Goal: Find specific fact: Find specific fact

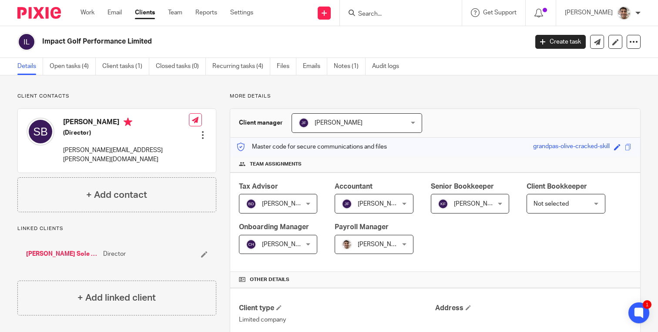
click at [416, 10] on input "Search" at bounding box center [396, 14] width 78 height 8
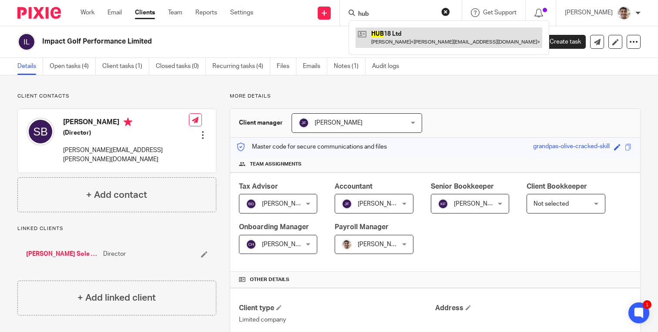
type input "hub"
click at [444, 36] on link at bounding box center [448, 37] width 187 height 20
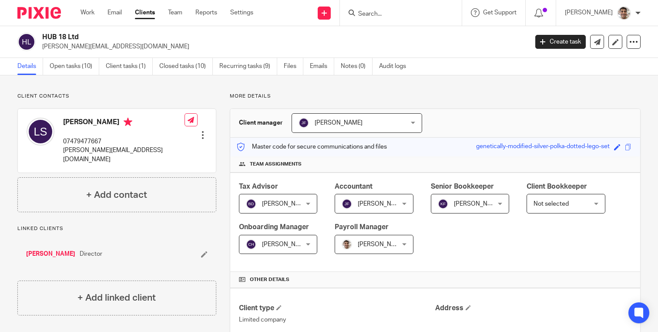
drag, startPoint x: 43, startPoint y: 38, endPoint x: 82, endPoint y: 38, distance: 39.2
click at [82, 38] on h2 "HUB 18 Ltd" at bounding box center [234, 37] width 384 height 9
copy h2 "HUB 18 Ltd"
click at [396, 13] on input "Search" at bounding box center [396, 14] width 78 height 8
type input "avgo"
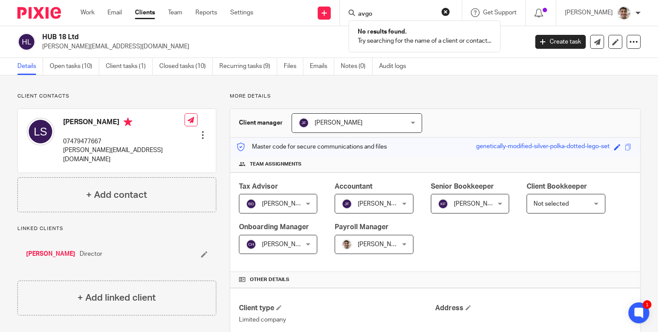
click at [366, 15] on input "avgo" at bounding box center [396, 14] width 78 height 8
click at [370, 41] on h2 "HUB 18 Ltd" at bounding box center [234, 37] width 384 height 9
click at [399, 41] on h2 "HUB 18 Ltd" at bounding box center [234, 37] width 384 height 9
click at [137, 13] on link "Clients" at bounding box center [145, 12] width 20 height 9
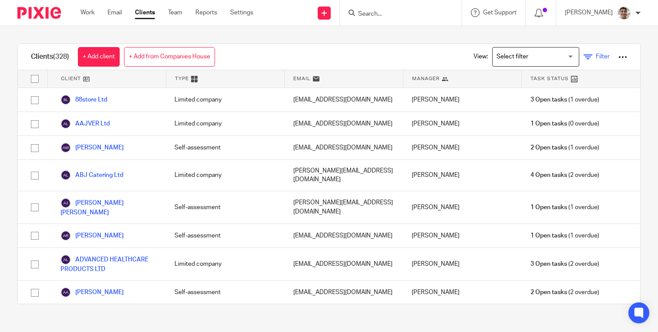
click at [599, 56] on span "Filter" at bounding box center [603, 57] width 14 height 6
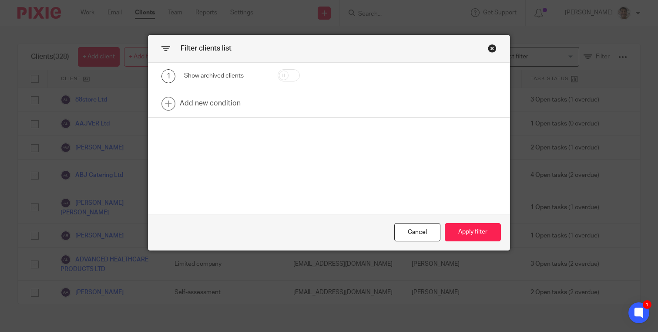
click at [286, 77] on input "checkbox" at bounding box center [289, 75] width 22 height 12
checkbox input "true"
click at [478, 233] on button "Apply filter" at bounding box center [473, 232] width 56 height 19
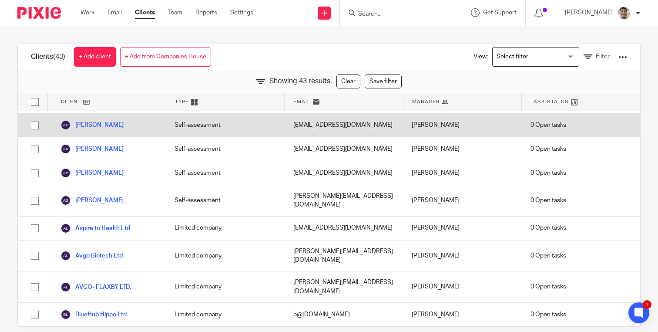
scroll to position [99, 0]
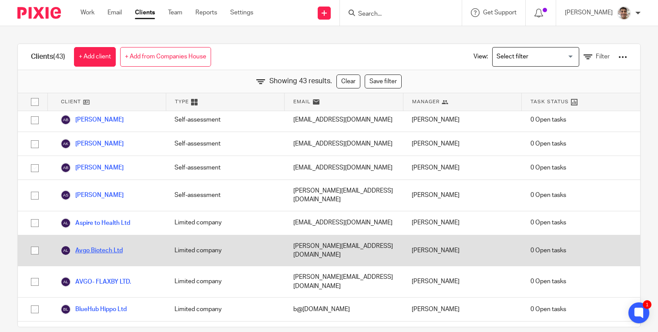
click at [107, 245] on link "Avgo Biotech Ltd" at bounding box center [91, 250] width 62 height 10
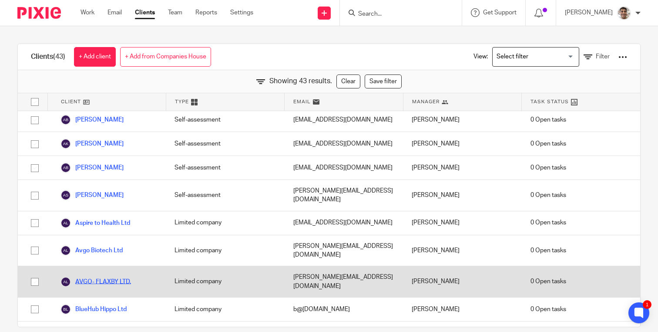
click at [114, 276] on link "AVGO- FLAXBY LTD." at bounding box center [95, 281] width 70 height 10
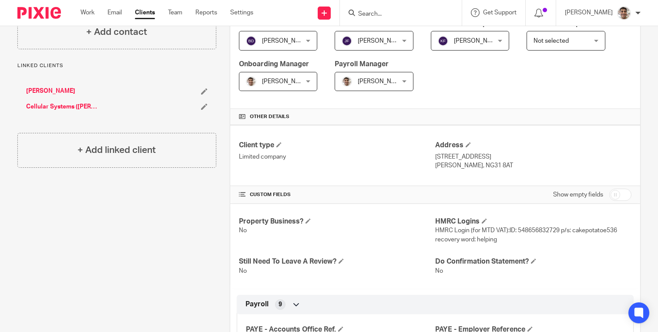
scroll to position [163, 0]
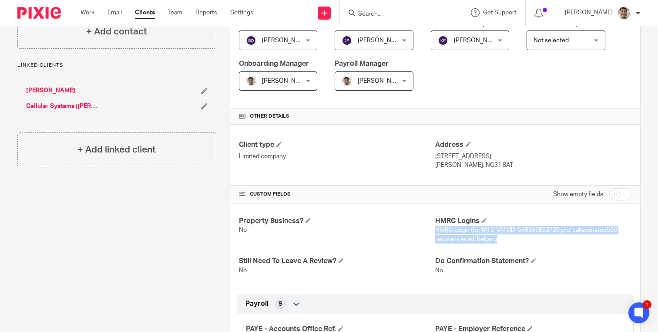
drag, startPoint x: 504, startPoint y: 241, endPoint x: 436, endPoint y: 231, distance: 68.5
click at [436, 231] on p "HMRC Login (for MTD VAT):ID: 548656832729 p/s: cakepotatoe536 recovery word: he…" at bounding box center [533, 234] width 196 height 18
copy span "HMRC Login (for MTD VAT):ID: 548656832729 p/s: cakepotatoe536 recovery word: he…"
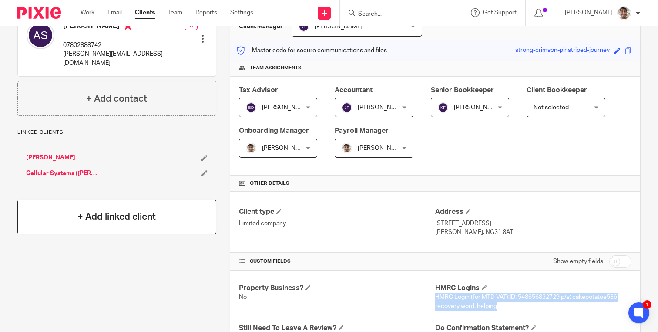
scroll to position [0, 0]
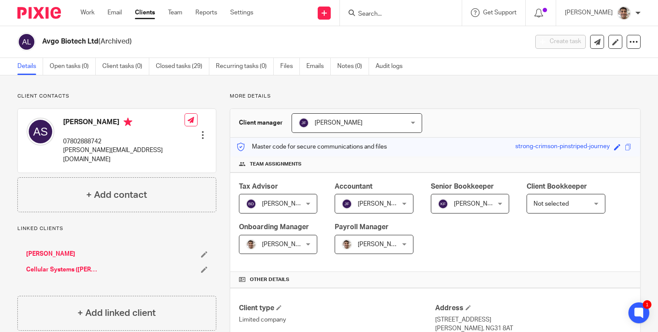
click at [73, 150] on p "[PERSON_NAME][EMAIL_ADDRESS][DOMAIN_NAME]" at bounding box center [123, 155] width 121 height 18
copy div "[PERSON_NAME][EMAIL_ADDRESS][DOMAIN_NAME]"
click at [483, 113] on div "Client manager Jill Fox Jill Fox Barbara Demetriou Chloe Hooton Chris Demetriou…" at bounding box center [435, 123] width 410 height 29
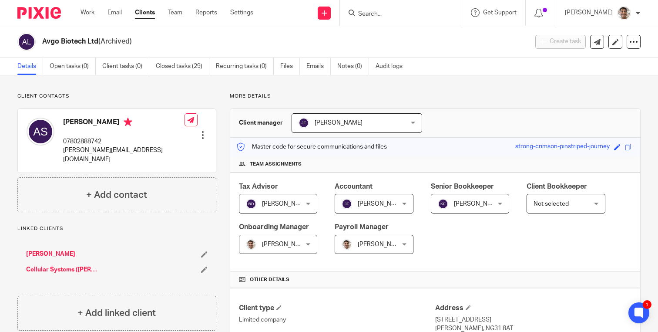
click at [485, 114] on div "Client manager Jill Fox Jill Fox Barbara Demetriou Chloe Hooton Chris Demetriou…" at bounding box center [435, 123] width 410 height 29
click at [496, 113] on div "Client manager Jill Fox Jill Fox Barbara Demetriou Chloe Hooton Chris Demetriou…" at bounding box center [435, 123] width 410 height 29
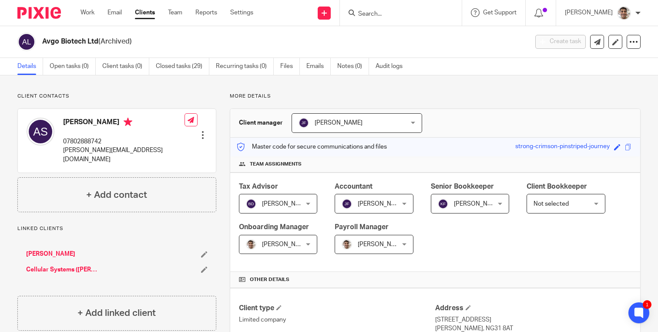
click at [554, 93] on p "More details" at bounding box center [435, 96] width 411 height 7
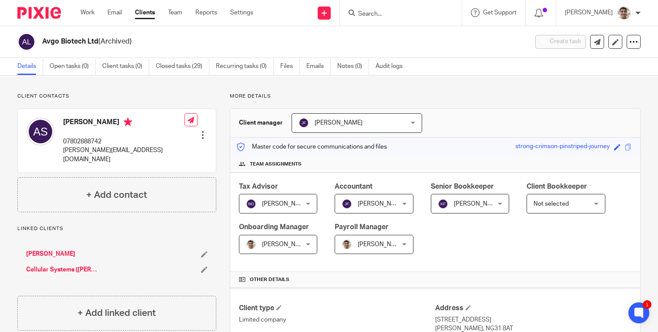
click at [488, 93] on p "More details" at bounding box center [435, 96] width 411 height 7
click at [559, 93] on p "More details" at bounding box center [435, 96] width 411 height 7
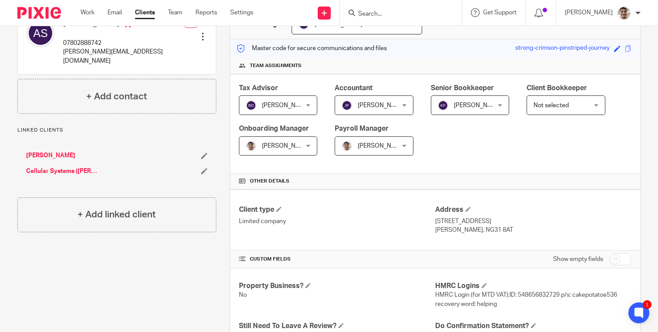
scroll to position [87, 0]
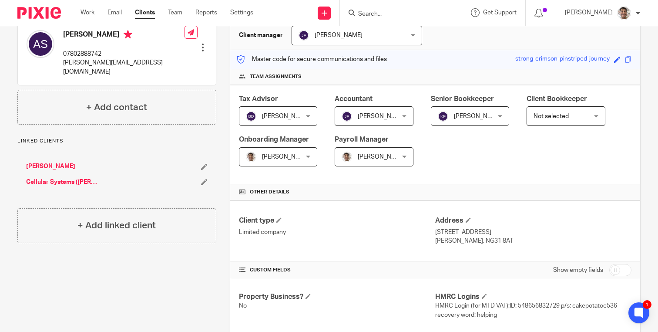
click at [547, 226] on div "Address 17 North Parade Grantham, NG31 8AT" at bounding box center [533, 230] width 196 height 29
click at [565, 226] on div "Address 17 North Parade Grantham, NG31 8AT" at bounding box center [533, 230] width 196 height 29
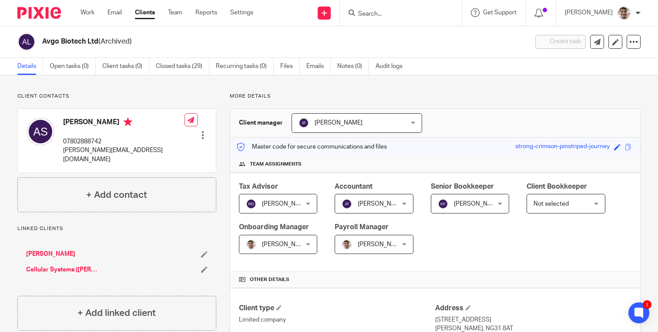
click at [455, 94] on p "More details" at bounding box center [435, 96] width 411 height 7
click at [509, 94] on p "More details" at bounding box center [435, 96] width 411 height 7
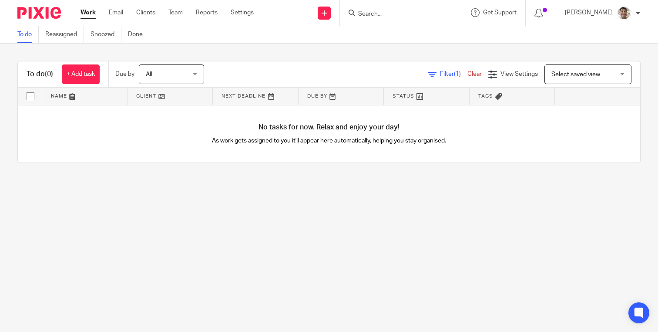
click at [76, 234] on main "To do Reassigned Snoozed Done To do (0) + Add task Due by All All [DATE] [DATE]…" at bounding box center [329, 166] width 658 height 332
click at [155, 218] on main "To do Reassigned Snoozed Done To do (0) + Add task Due by All All [DATE] [DATE]…" at bounding box center [329, 166] width 658 height 332
click at [299, 235] on main "To do Reassigned Snoozed Done To do (0) + Add task Due by All All [DATE] [DATE]…" at bounding box center [329, 166] width 658 height 332
click at [250, 212] on main "To do Reassigned Snoozed Done To do (0) + Add task Due by All All [DATE] [DATE]…" at bounding box center [329, 166] width 658 height 332
click at [392, 224] on main "To do Reassigned Snoozed Done To do (0) + Add task Due by All All [DATE] [DATE]…" at bounding box center [329, 166] width 658 height 332
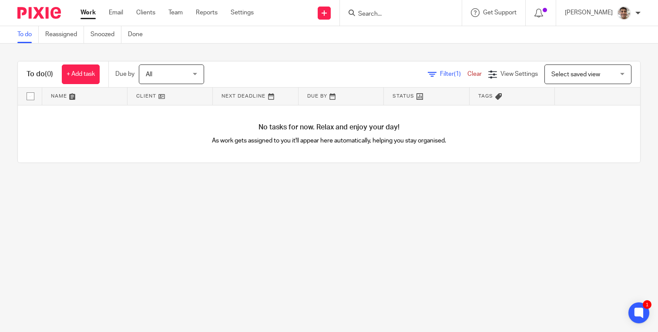
click at [291, 236] on main "To do Reassigned Snoozed Done To do (0) + Add task Due by All All [DATE] [DATE]…" at bounding box center [329, 166] width 658 height 332
click at [288, 269] on main "To do Reassigned Snoozed Done To do (0) + Add task Due by All All [DATE] [DATE]…" at bounding box center [329, 166] width 658 height 332
